Goal: Task Accomplishment & Management: Manage account settings

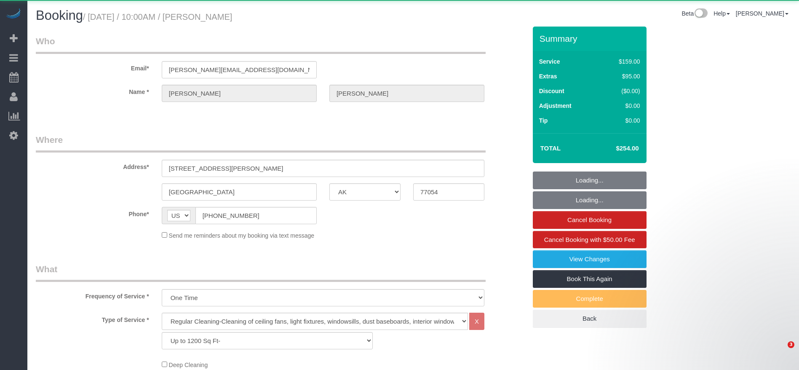
select select "[GEOGRAPHIC_DATA]"
select select "3"
select select "object:1577"
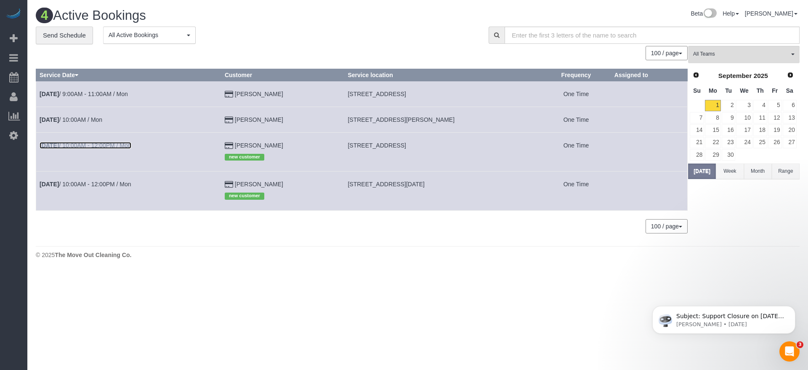
click at [111, 143] on link "[DATE] 10:00AM - 12:00PM / Mon" at bounding box center [86, 145] width 92 height 7
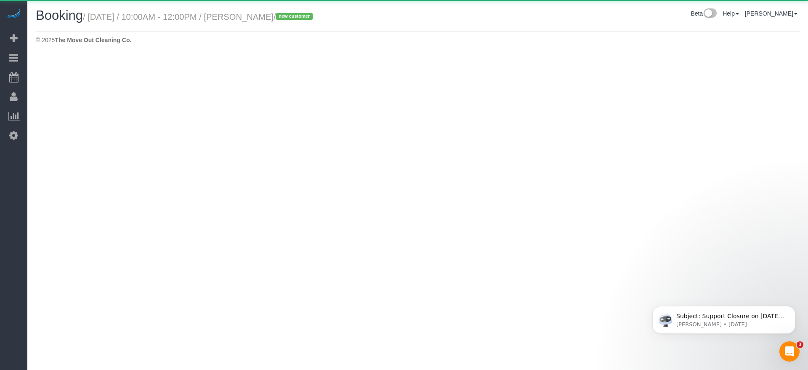
select select "[GEOGRAPHIC_DATA]"
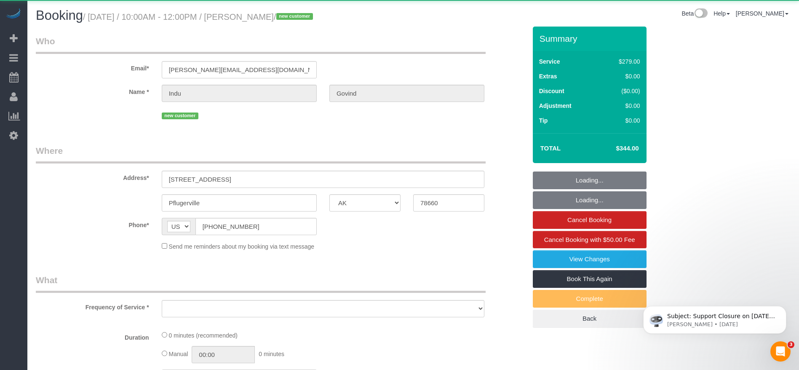
select select "object:2027"
select select "3"
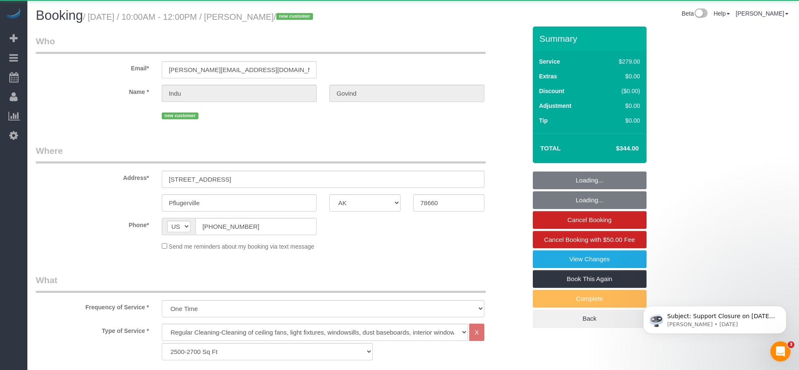
select select "object:2100"
select select "string:fspay-4a08534b-ffec-4705-9bf4-9e4114c6178e"
select select "spot43"
